Goal: Find specific page/section: Find specific page/section

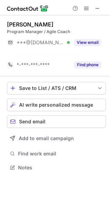
scroll to position [151, 110]
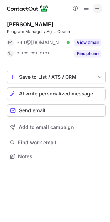
click at [96, 7] on span at bounding box center [98, 9] width 6 height 6
